Goal: Information Seeking & Learning: Find specific page/section

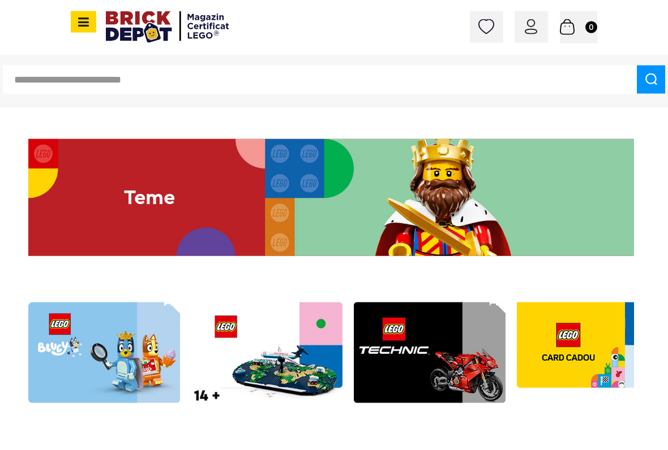
scroll to position [2393, 0]
click at [458, 203] on img at bounding box center [331, 197] width 606 height 117
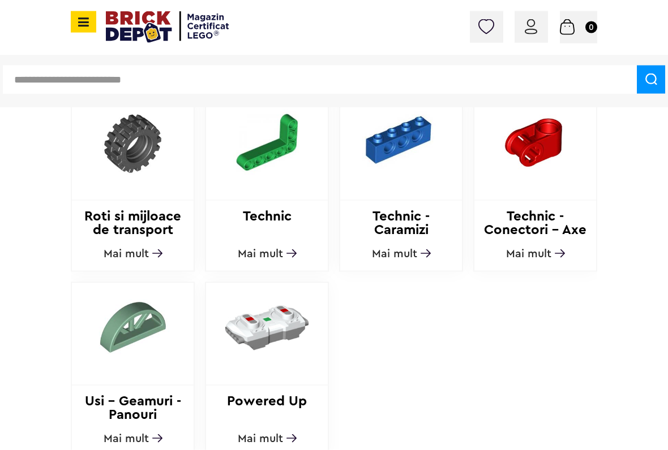
scroll to position [1283, 0]
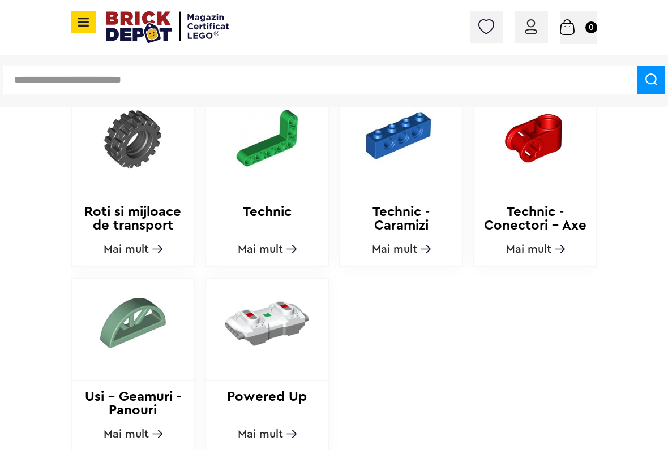
click at [291, 338] on img at bounding box center [267, 323] width 122 height 89
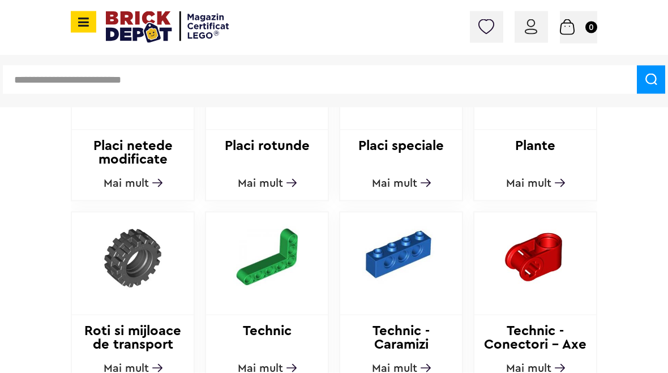
scroll to position [1165, 0]
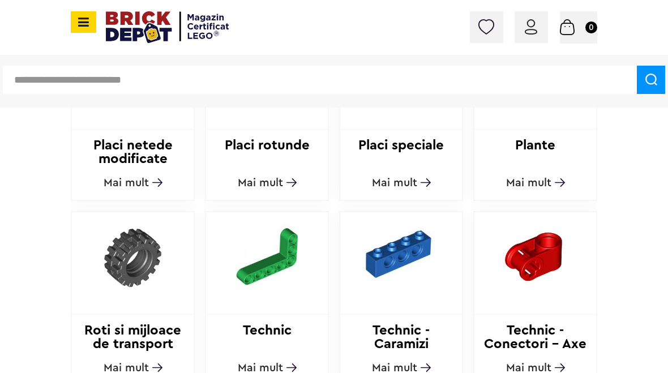
click at [130, 307] on div at bounding box center [133, 263] width 122 height 102
click at [169, 307] on div at bounding box center [133, 263] width 122 height 102
click at [147, 299] on img at bounding box center [133, 256] width 122 height 89
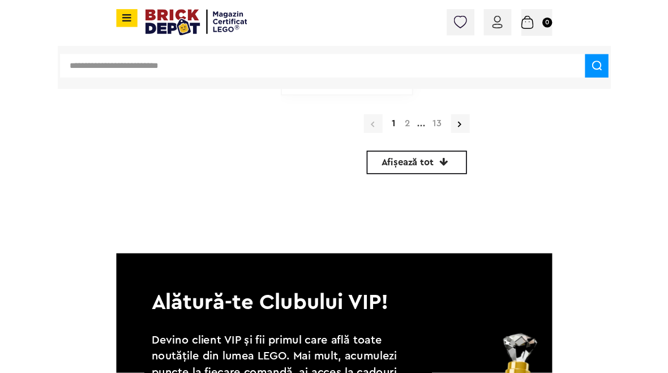
scroll to position [5393, 0]
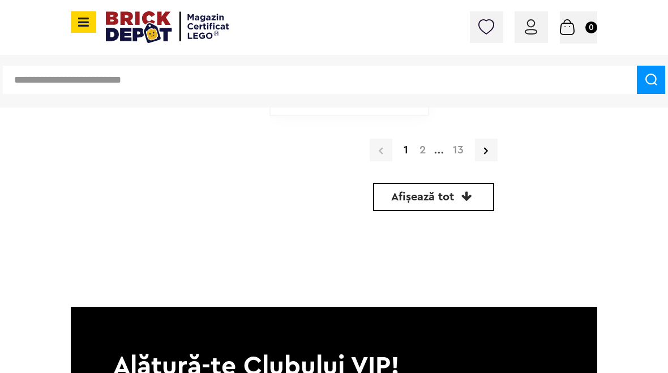
click at [468, 192] on icon at bounding box center [466, 196] width 11 height 11
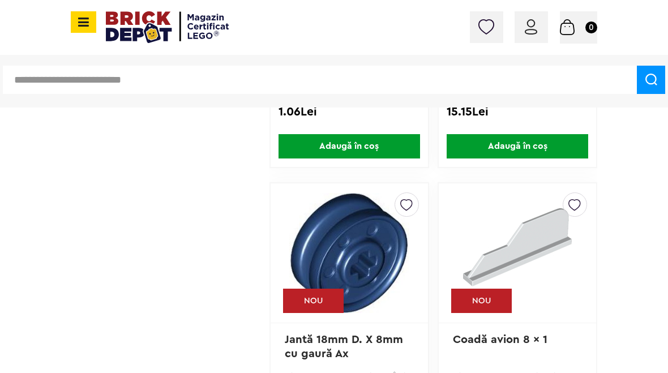
click at [566, 77] on input "text" at bounding box center [320, 80] width 634 height 28
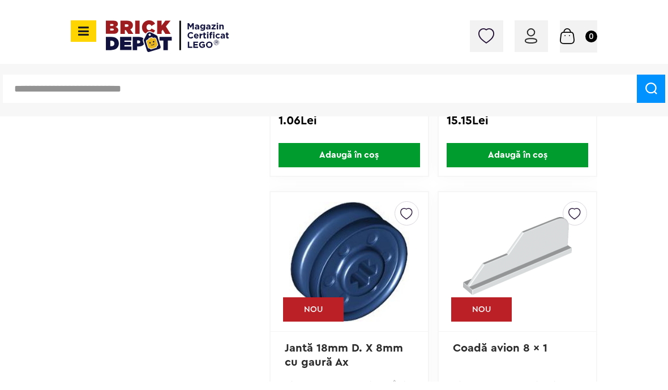
scroll to position [967, 0]
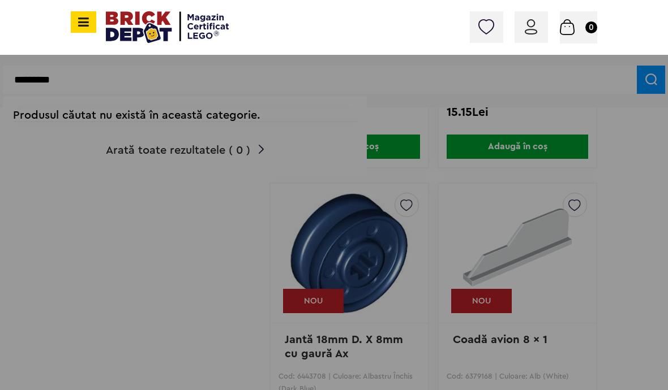
type input "*********"
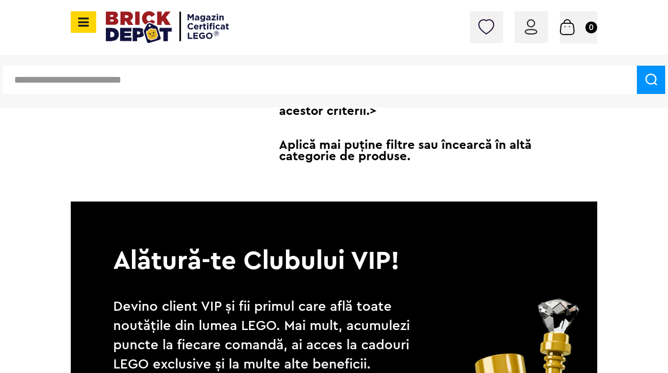
scroll to position [110, 0]
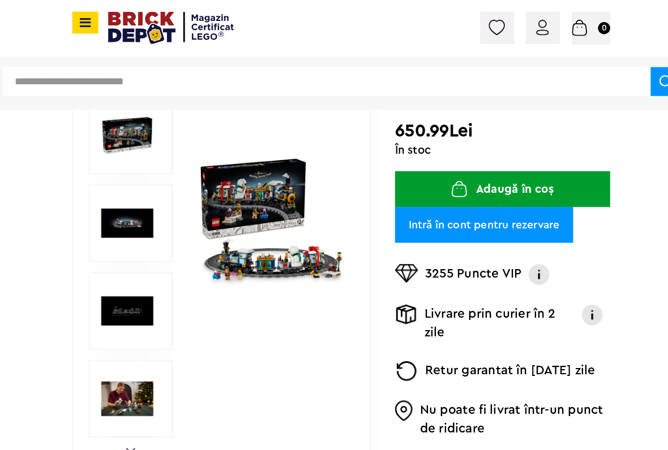
scroll to position [218, 0]
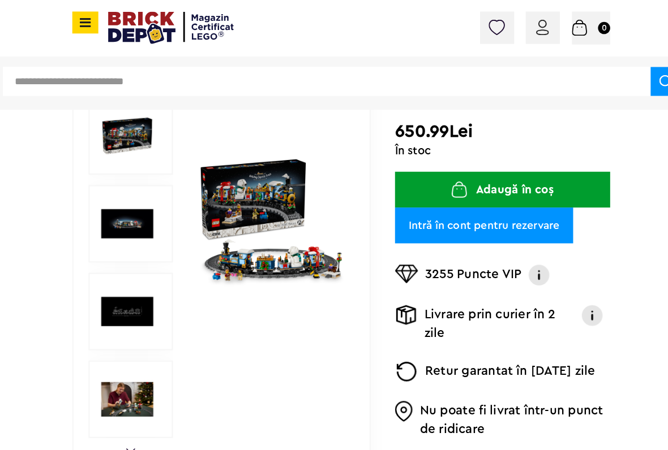
click at [139, 314] on img at bounding box center [124, 305] width 51 height 51
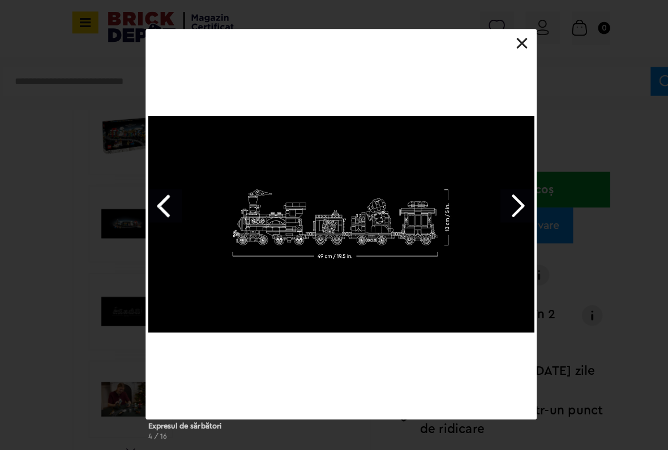
click at [511, 40] on link at bounding box center [510, 42] width 11 height 11
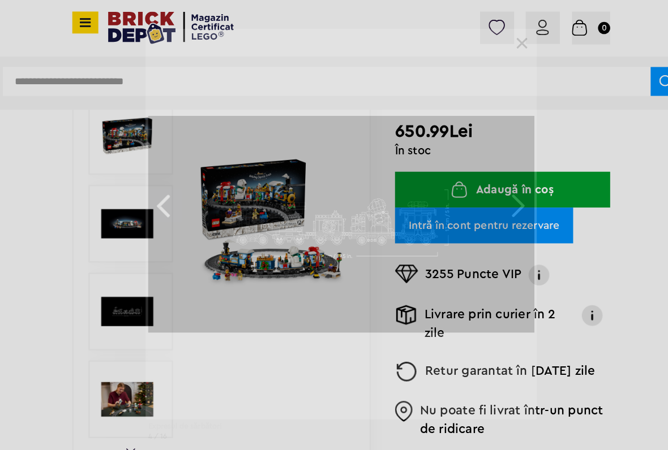
click at [480, 61] on div "CATEGORII Jucării LEGO Card Cadou LEGO Animal Crossing Architecture Art Bluey B…" at bounding box center [334, 80] width 668 height 55
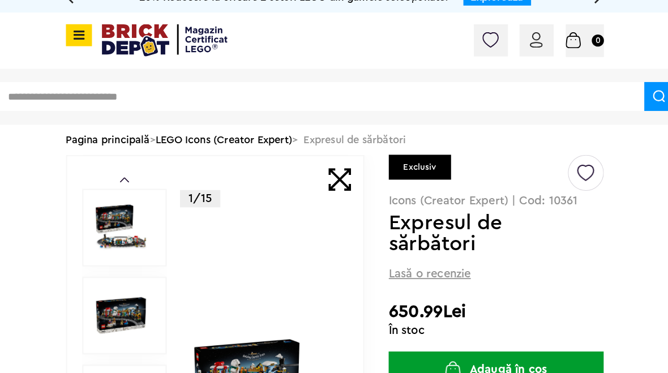
scroll to position [0, 0]
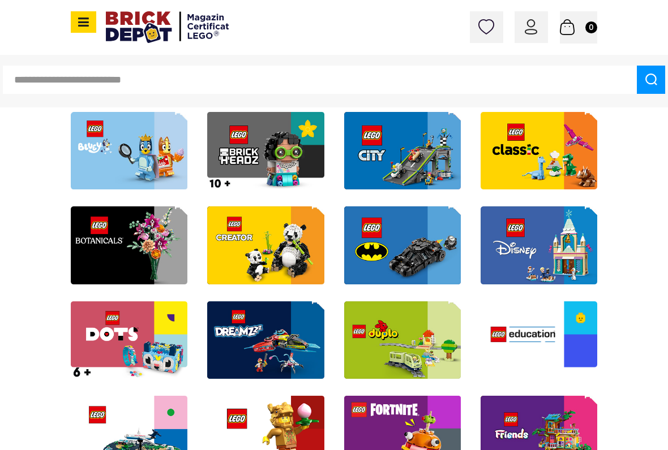
scroll to position [317, 0]
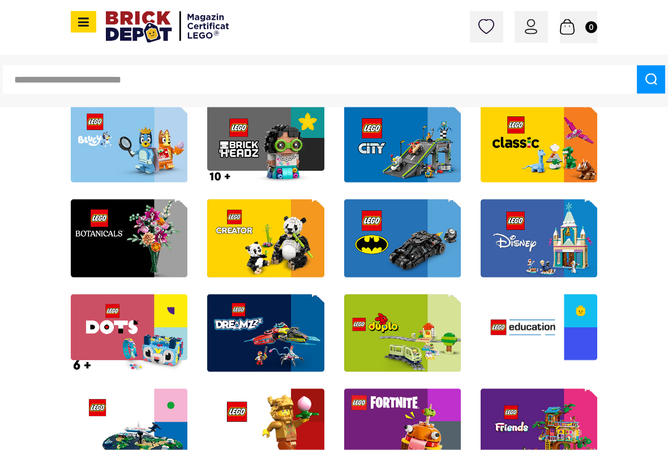
click at [423, 149] on img at bounding box center [402, 144] width 117 height 78
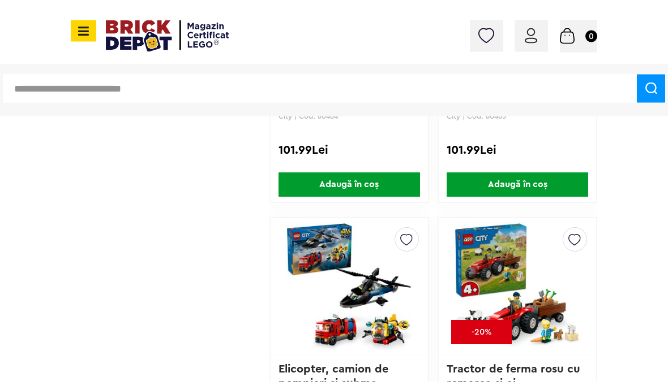
scroll to position [2749, 0]
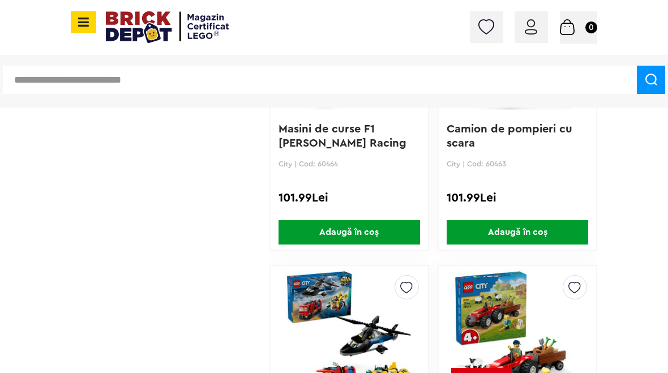
click at [249, 67] on input "text" at bounding box center [320, 80] width 634 height 28
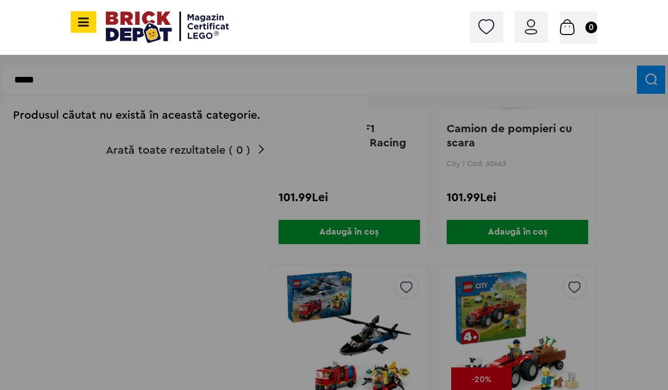
type input "*****"
